Goal: Check status: Check status

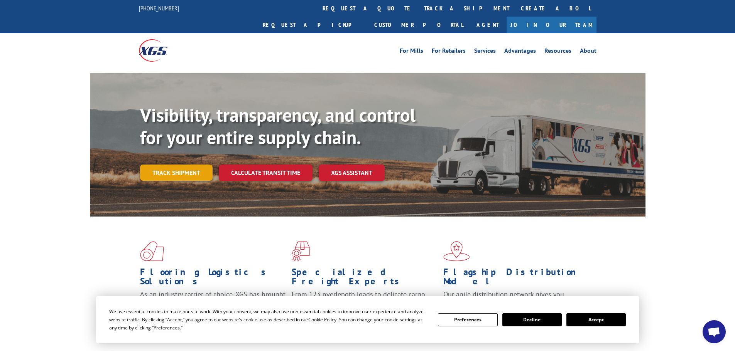
click at [171, 165] on link "Track shipment" at bounding box center [176, 173] width 73 height 16
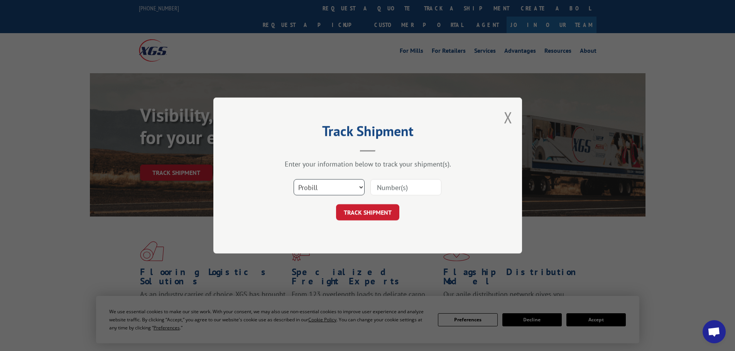
click at [314, 189] on select "Select category... Probill BOL PO" at bounding box center [328, 187] width 71 height 16
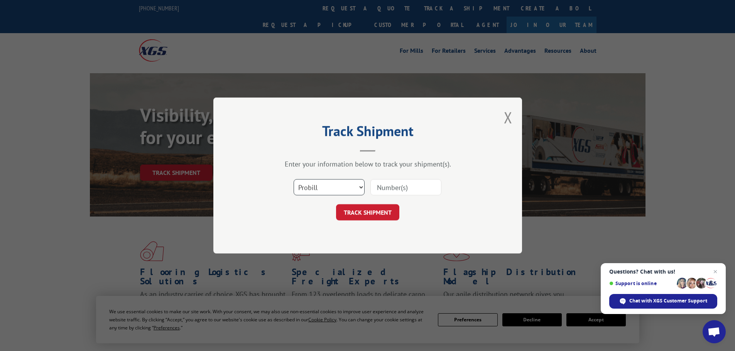
select select "bol"
click at [293, 179] on select "Select category... Probill BOL PO" at bounding box center [328, 187] width 71 height 16
click at [393, 183] on input at bounding box center [405, 187] width 71 height 16
paste input "6814786"
type input "6814786"
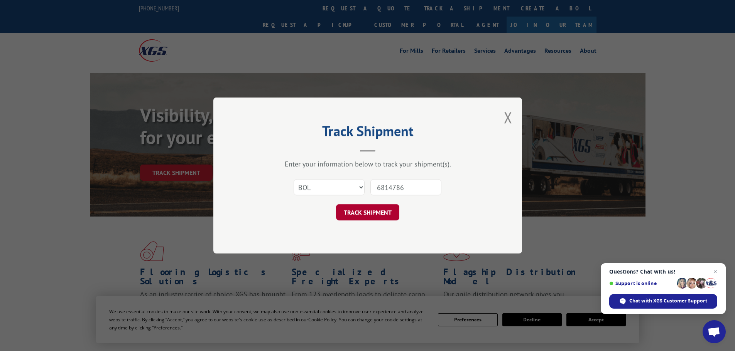
click at [372, 205] on button "TRACK SHIPMENT" at bounding box center [367, 212] width 63 height 16
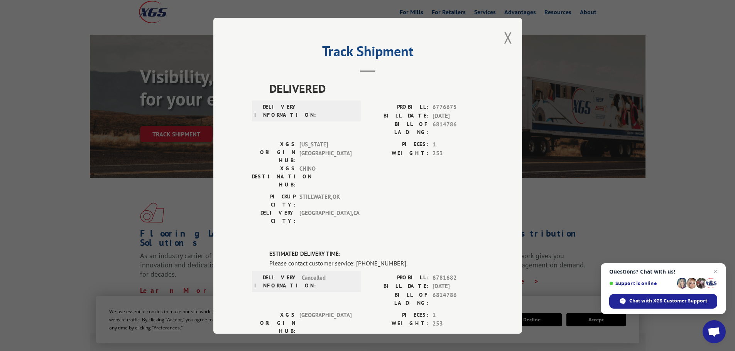
click at [590, 201] on div "Track Shipment DELIVERED DELIVERY INFORMATION: PROBILL: 6776675 BILL DATE: [DAT…" at bounding box center [367, 175] width 735 height 351
click at [506, 40] on button "Close modal" at bounding box center [508, 37] width 8 height 20
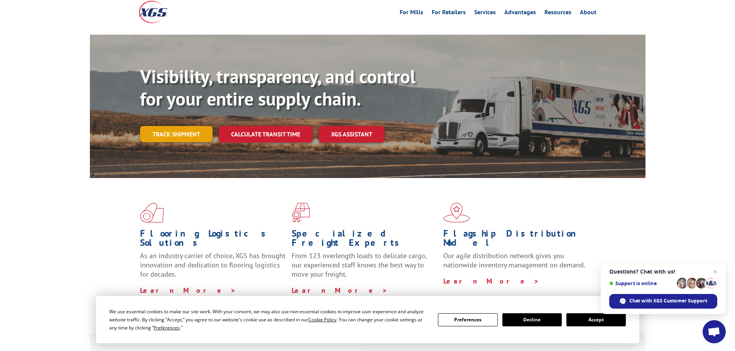
click at [177, 126] on link "Track shipment" at bounding box center [176, 134] width 73 height 16
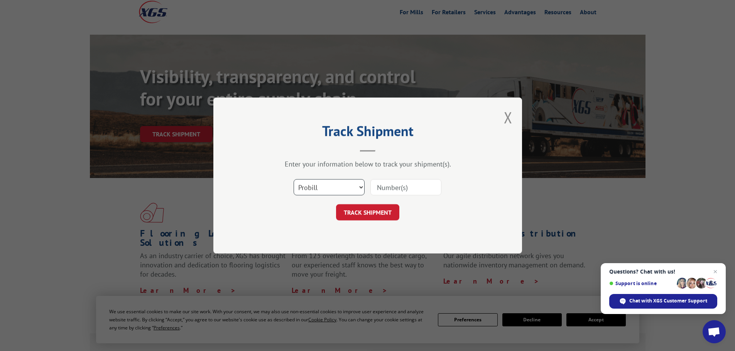
click at [322, 184] on select "Select category... Probill BOL PO" at bounding box center [328, 187] width 71 height 16
click at [293, 179] on select "Select category... Probill BOL PO" at bounding box center [328, 187] width 71 height 16
click at [399, 182] on input at bounding box center [405, 187] width 71 height 16
type input "17614146"
click at [336, 204] on button "TRACK SHIPMENT" at bounding box center [367, 212] width 63 height 16
